Goal: Task Accomplishment & Management: Manage account settings

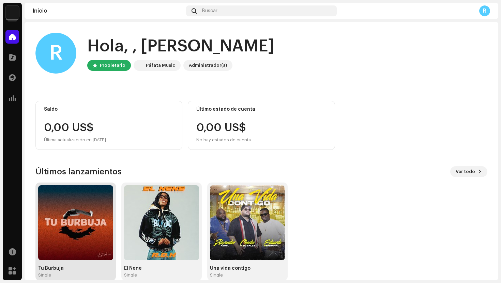
click at [104, 263] on div "Tu Burbuja Single" at bounding box center [75, 231] width 75 height 93
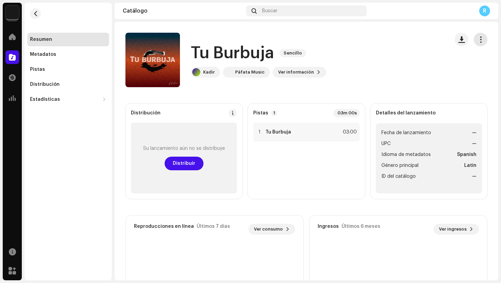
click at [478, 43] on button "button" at bounding box center [481, 40] width 14 height 14
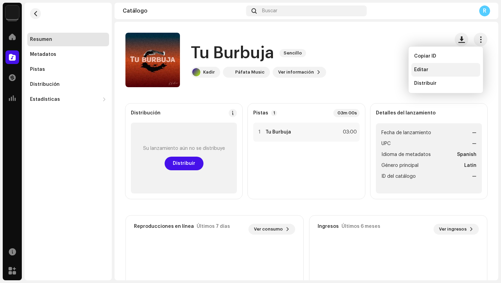
click at [424, 69] on span "Editar" at bounding box center [421, 69] width 14 height 5
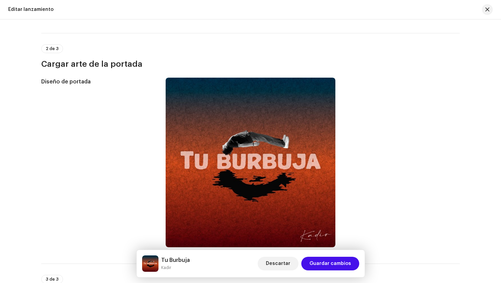
scroll to position [211, 0]
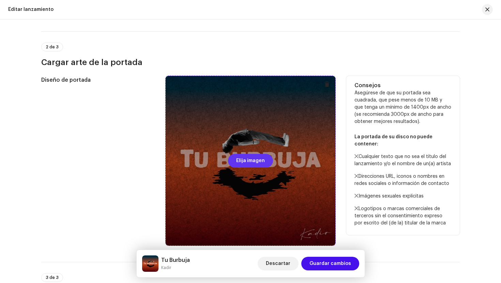
click at [250, 161] on span "Elija imagen" at bounding box center [250, 161] width 29 height 14
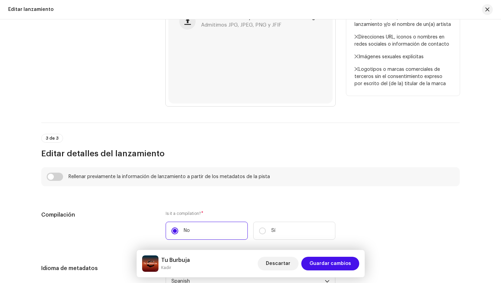
scroll to position [355, 0]
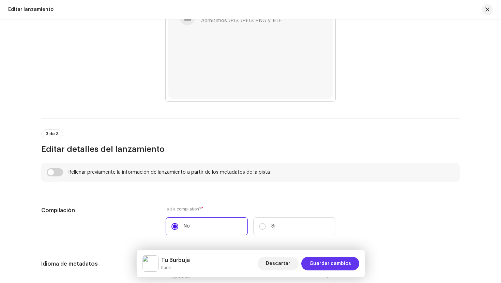
click at [334, 265] on span "Guardar cambios" at bounding box center [331, 264] width 42 height 14
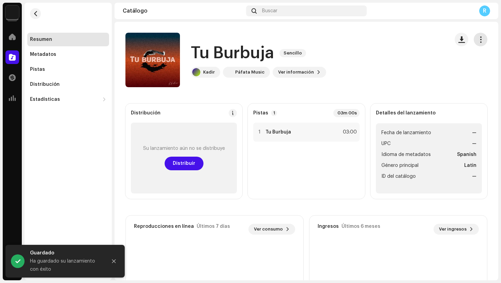
click at [478, 37] on span "button" at bounding box center [481, 39] width 6 height 5
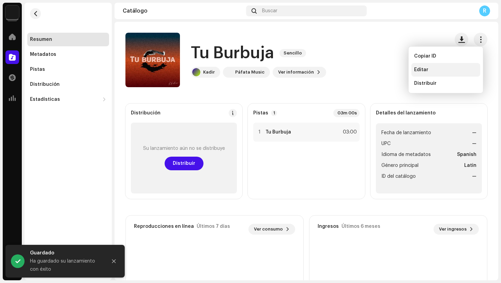
click at [431, 71] on div "Editar" at bounding box center [445, 69] width 63 height 5
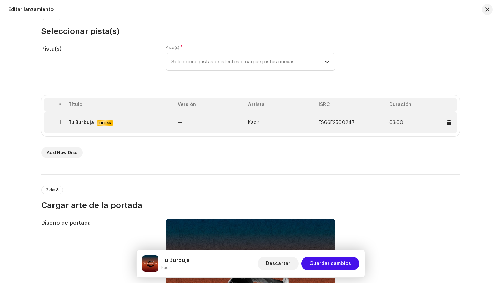
scroll to position [70, 0]
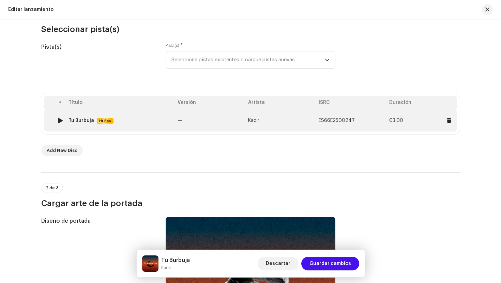
click at [210, 128] on td "—" at bounding box center [210, 121] width 71 height 22
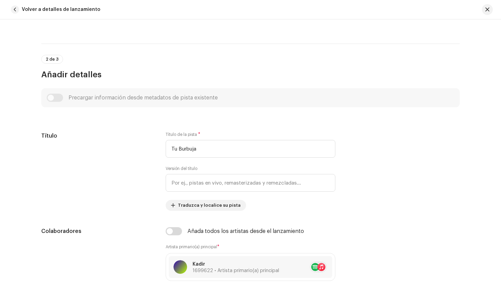
scroll to position [0, 0]
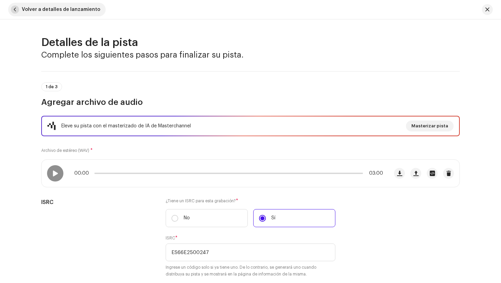
click at [15, 10] on span "button" at bounding box center [15, 9] width 8 height 8
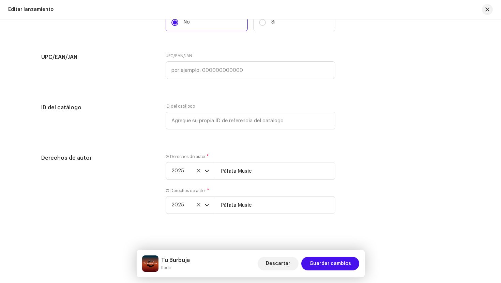
scroll to position [1134, 0]
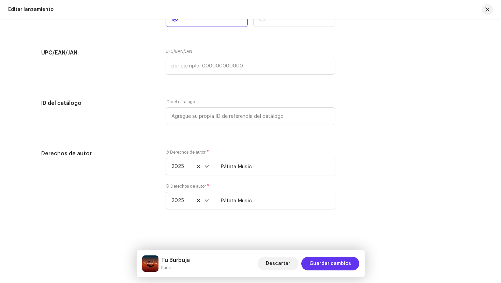
click at [329, 265] on span "Guardar cambios" at bounding box center [331, 264] width 42 height 14
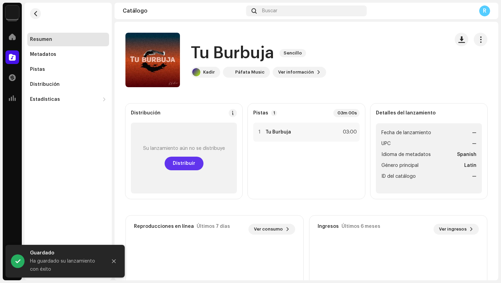
click at [177, 166] on span "Distribuir" at bounding box center [184, 164] width 23 height 14
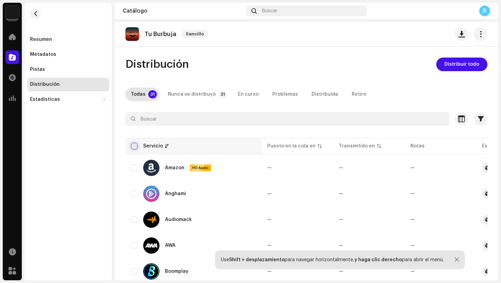
click at [136, 147] on input "checkbox" at bounding box center [134, 146] width 7 height 7
checkbox input "true"
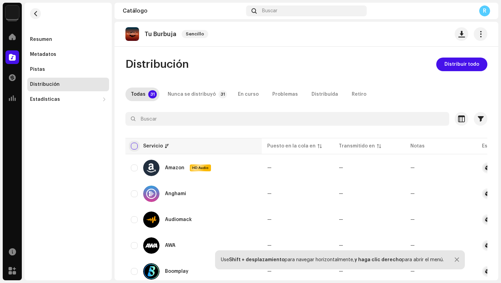
checkbox input "true"
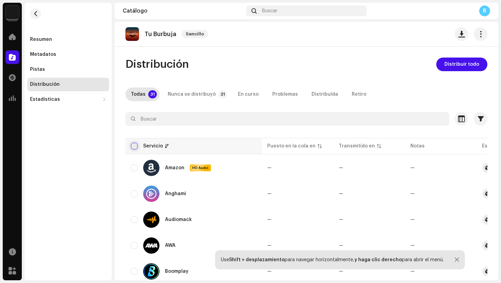
checkbox input "true"
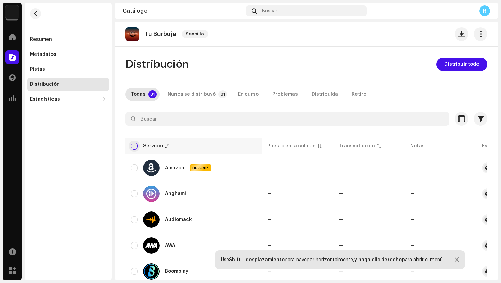
checkbox input "true"
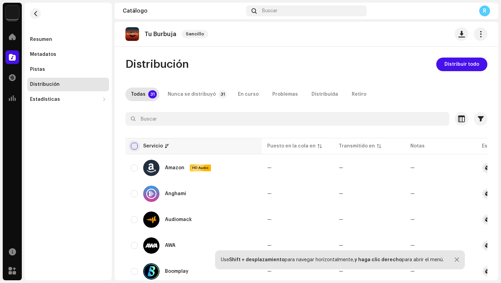
checkbox input "true"
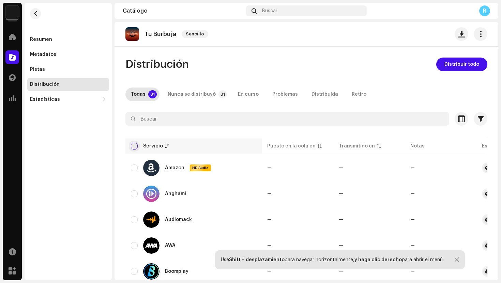
checkbox input "true"
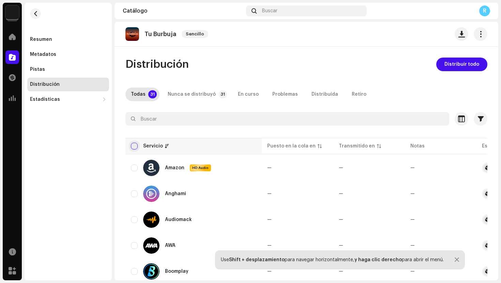
checkbox input "true"
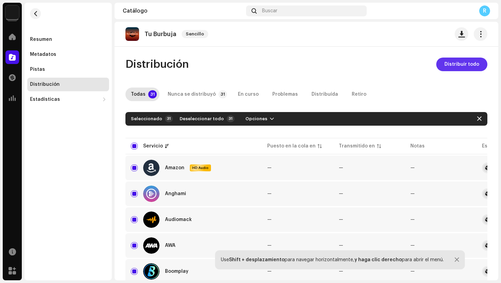
click at [461, 65] on span "Distribuir todo" at bounding box center [462, 65] width 35 height 14
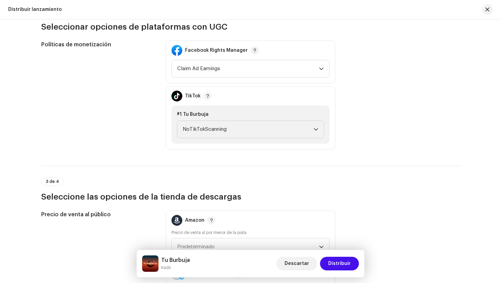
scroll to position [784, 0]
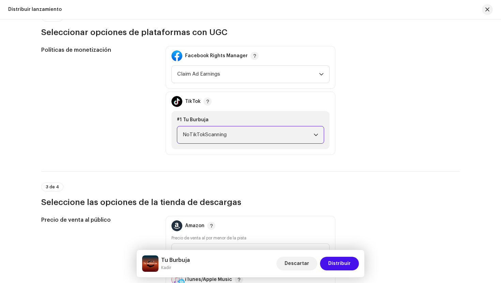
click at [255, 132] on span "NoTikTokScanning" at bounding box center [248, 134] width 131 height 17
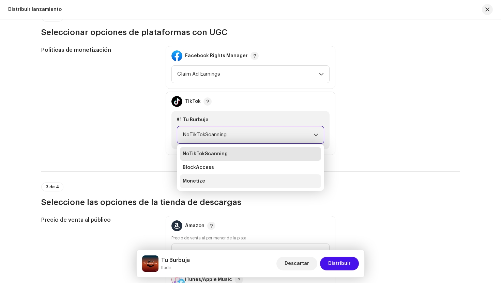
click at [204, 182] on li "Monetize" at bounding box center [250, 182] width 141 height 14
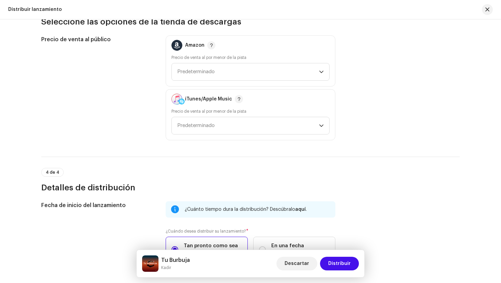
scroll to position [968, 0]
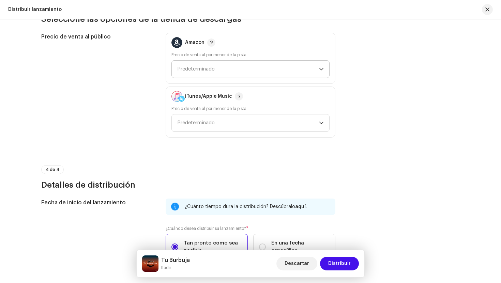
click at [260, 71] on span "Predeterminado" at bounding box center [248, 69] width 142 height 17
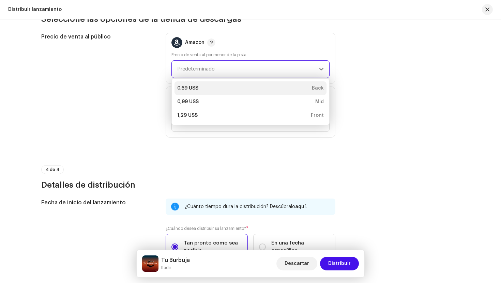
click at [228, 87] on div "0,69 US$ Back" at bounding box center [250, 88] width 147 height 7
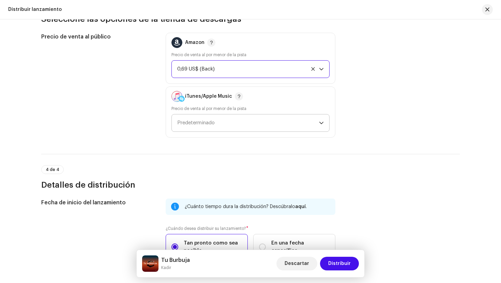
click at [233, 122] on span "Predeterminado" at bounding box center [248, 123] width 142 height 17
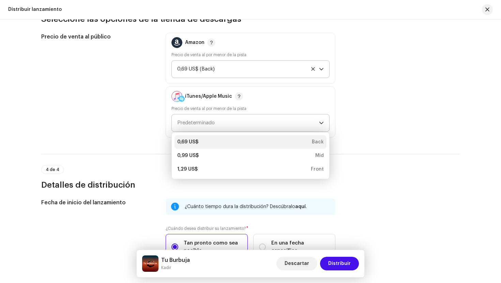
click at [217, 142] on div "0,69 US$ Back" at bounding box center [250, 142] width 147 height 7
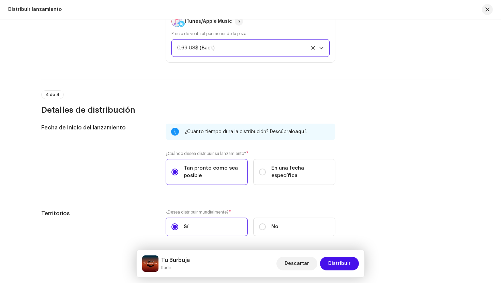
scroll to position [1070, 0]
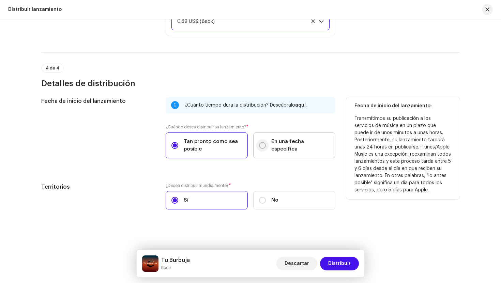
click at [260, 146] on input "En una fecha específica" at bounding box center [262, 145] width 7 height 7
radio input "true"
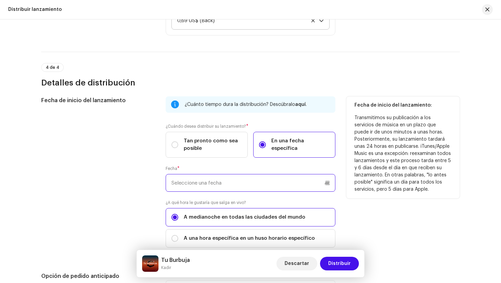
click at [196, 184] on input "text" at bounding box center [251, 183] width 170 height 18
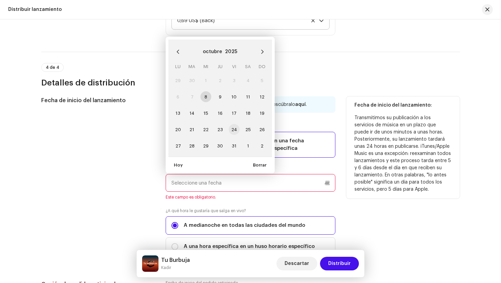
click at [234, 131] on span "24" at bounding box center [234, 129] width 11 height 11
type input "[DATE]"
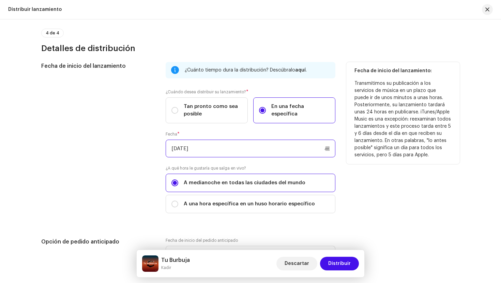
scroll to position [1111, 0]
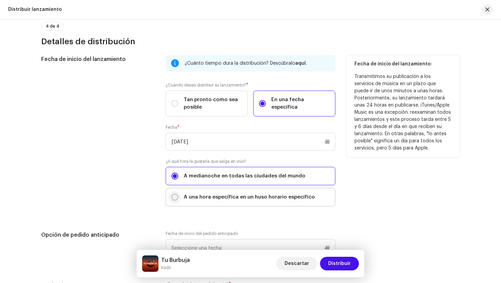
click at [174, 197] on input "A una hora específica en un huso horario específico" at bounding box center [175, 197] width 7 height 7
radio input "true"
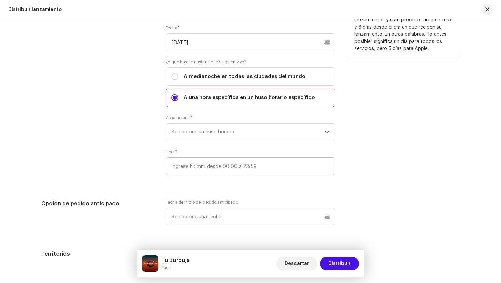
scroll to position [1210, 0]
click at [223, 134] on span "Seleccione un huso horario" at bounding box center [248, 132] width 153 height 17
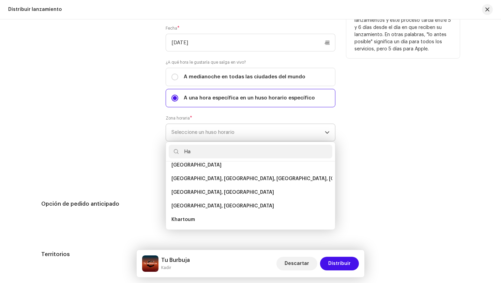
scroll to position [0, 0]
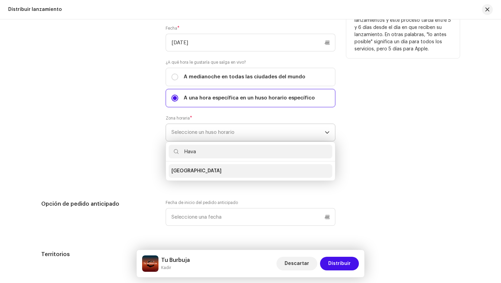
type input "Hava"
click at [192, 172] on li "[GEOGRAPHIC_DATA]" at bounding box center [251, 171] width 164 height 14
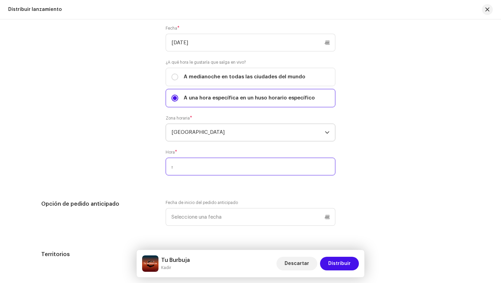
click at [217, 168] on input ":" at bounding box center [251, 167] width 170 height 18
click at [173, 167] on input ":" at bounding box center [251, 167] width 170 height 18
click at [172, 167] on input ":00" at bounding box center [251, 167] width 170 height 18
click at [174, 168] on input ":00" at bounding box center [251, 167] width 170 height 18
type input "0:00"
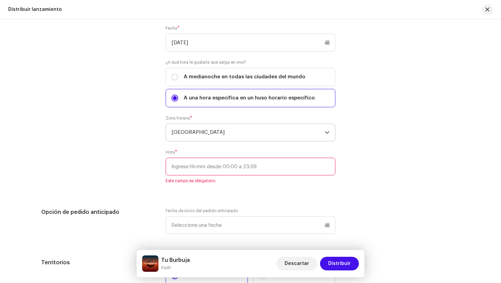
click at [193, 192] on div "Fecha de inicio del lanzamiento ¿Cuánto tiempo dura la distribución? Descúbralo…" at bounding box center [250, 125] width 419 height 338
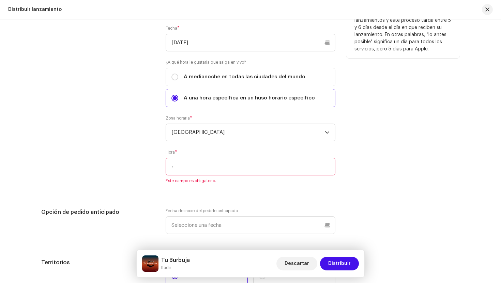
click at [178, 170] on input ":" at bounding box center [251, 167] width 170 height 18
type input "00:00"
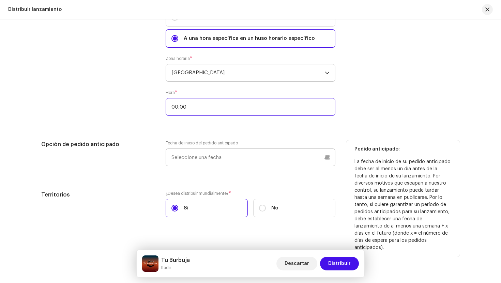
scroll to position [1279, 0]
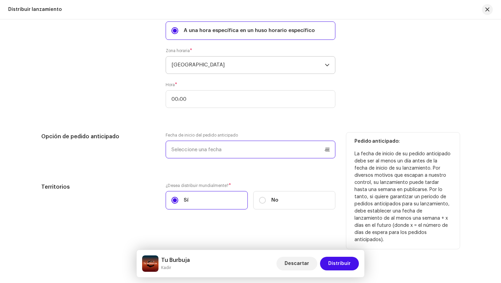
click at [325, 149] on input "text" at bounding box center [251, 150] width 170 height 18
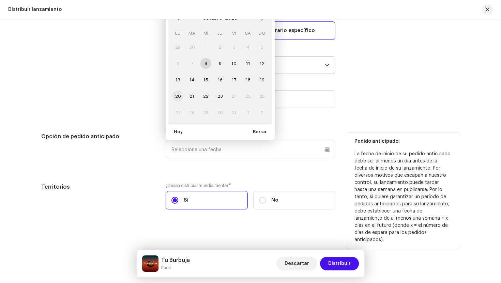
click at [175, 96] on span "20" at bounding box center [178, 96] width 11 height 11
type input "[DATE]"
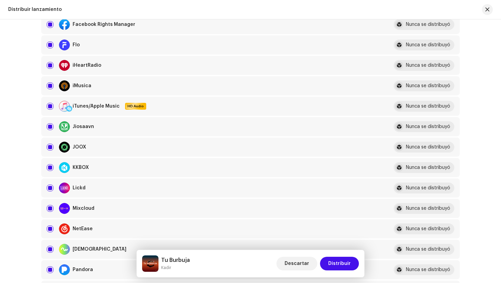
scroll to position [259, 0]
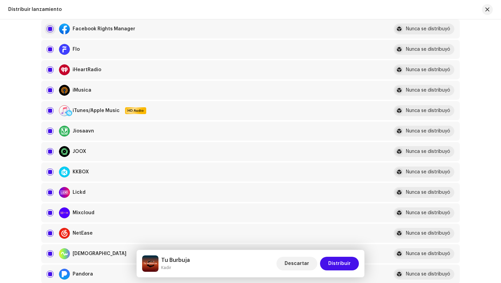
click at [48, 29] on input "checkbox" at bounding box center [50, 29] width 7 height 7
checkbox input "false"
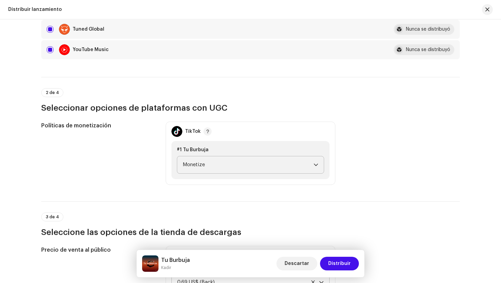
scroll to position [813, 0]
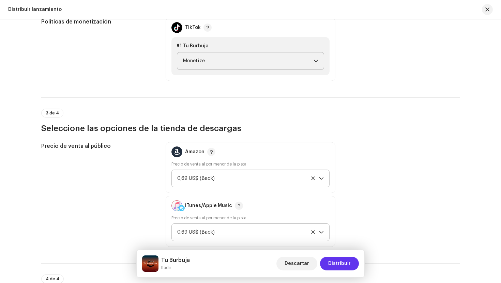
click at [340, 266] on span "Distribuir" at bounding box center [339, 264] width 23 height 14
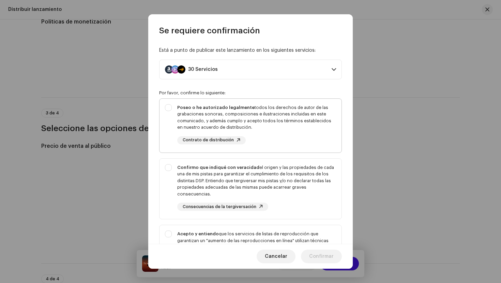
click at [170, 108] on div "Poseo o he autorizado legalmente todos los derechos de autor de las grabaciones…" at bounding box center [251, 124] width 182 height 51
checkbox input "true"
click at [168, 168] on div "Confirmo que indiqué con veracidad el origen y las propiedades de cada una de m…" at bounding box center [251, 188] width 182 height 58
checkbox input "true"
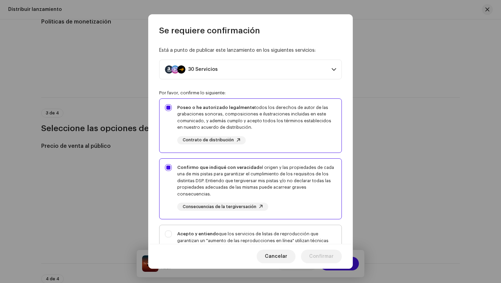
click at [167, 233] on div "Acepto y entiendo que los servicios de listas de reproducción que garantizan un…" at bounding box center [251, 259] width 182 height 69
checkbox input "true"
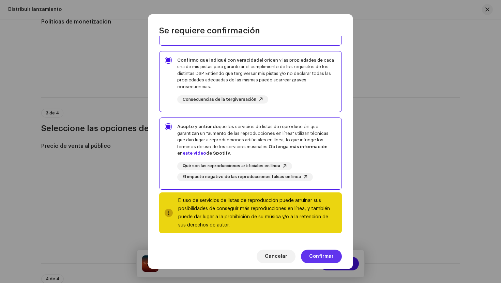
click at [324, 256] on span "Confirmar" at bounding box center [321, 257] width 25 height 14
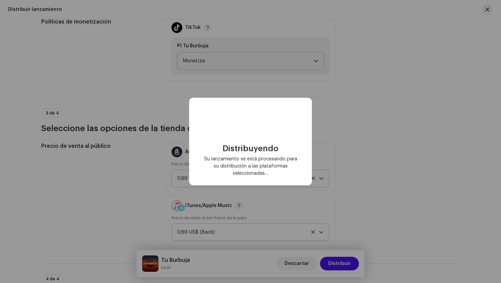
checkbox input "false"
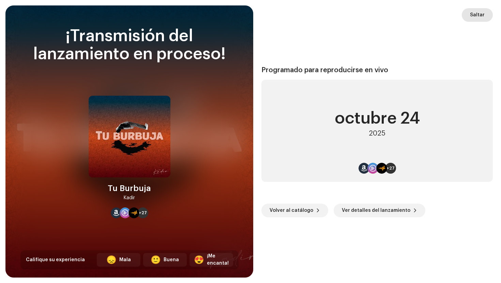
click at [477, 17] on span "Saltar" at bounding box center [477, 15] width 15 height 14
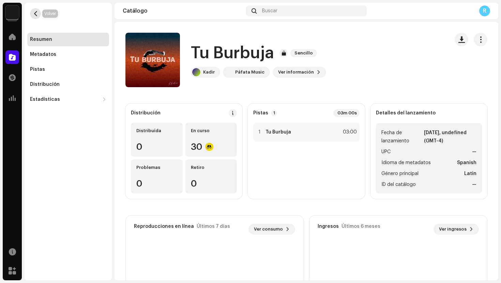
click at [38, 14] on span "button" at bounding box center [35, 13] width 5 height 5
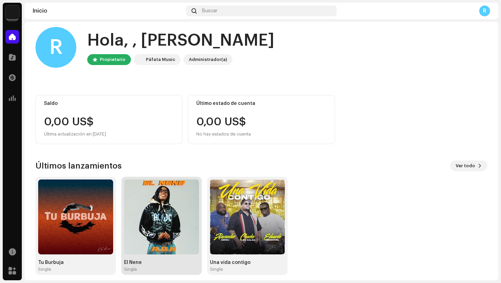
scroll to position [11, 0]
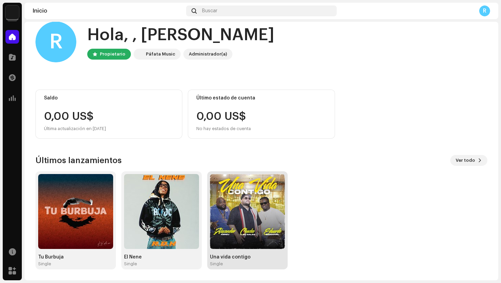
click at [251, 218] on img at bounding box center [247, 211] width 75 height 75
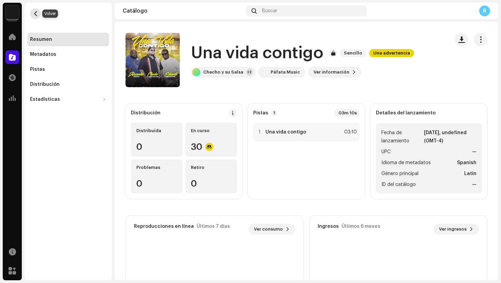
click at [35, 13] on span "button" at bounding box center [35, 13] width 5 height 5
